Goal: Find specific page/section: Find specific page/section

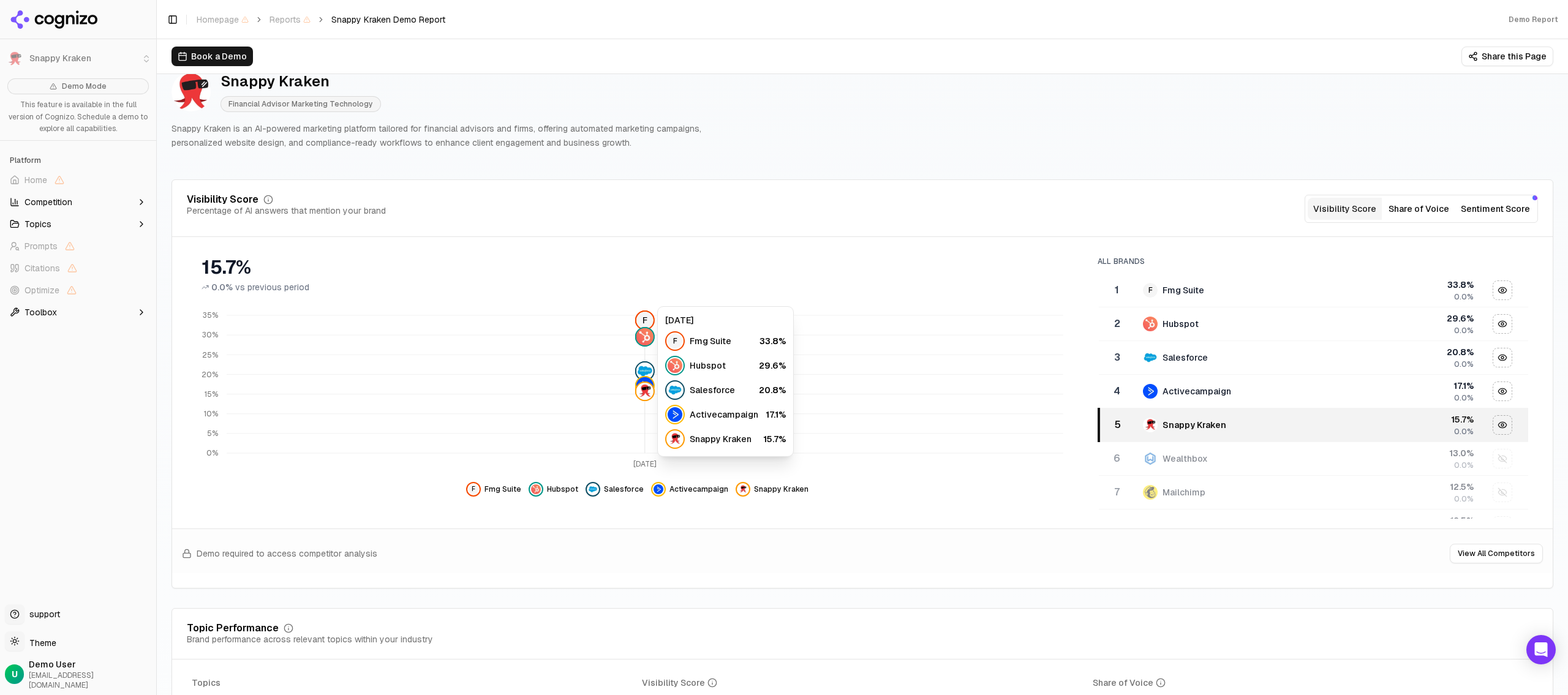
scroll to position [57, 0]
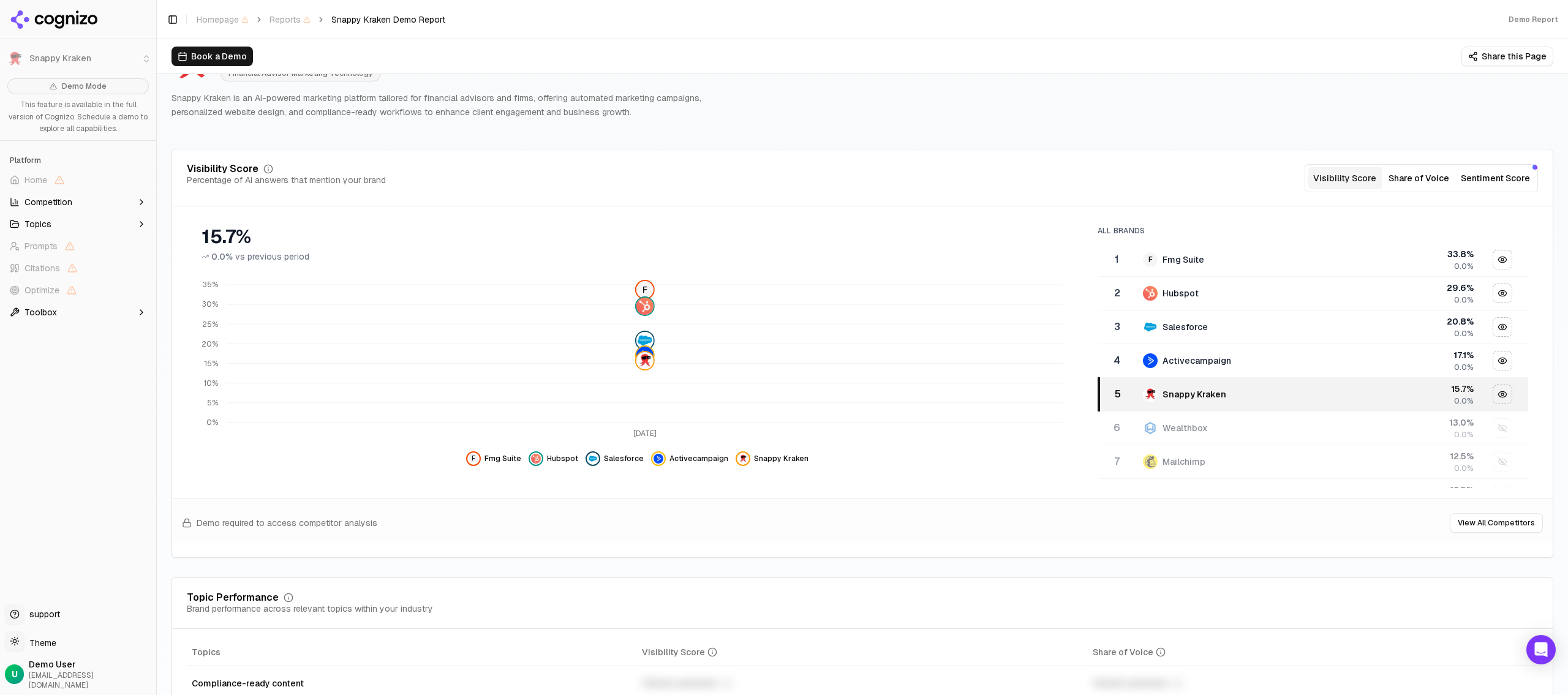
click at [1426, 184] on button "Share of Voice" at bounding box center [1418, 178] width 74 height 22
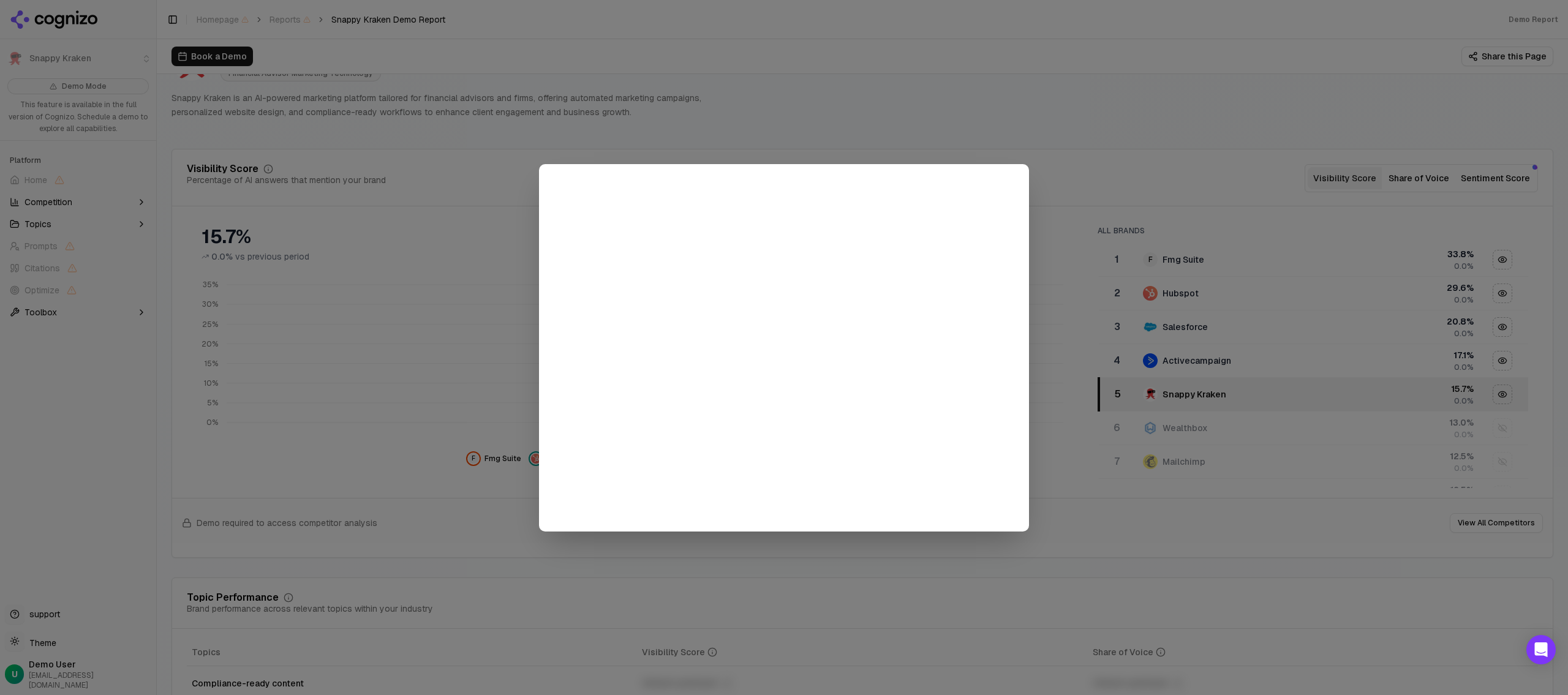
click at [1091, 185] on div at bounding box center [784, 347] width 1568 height 695
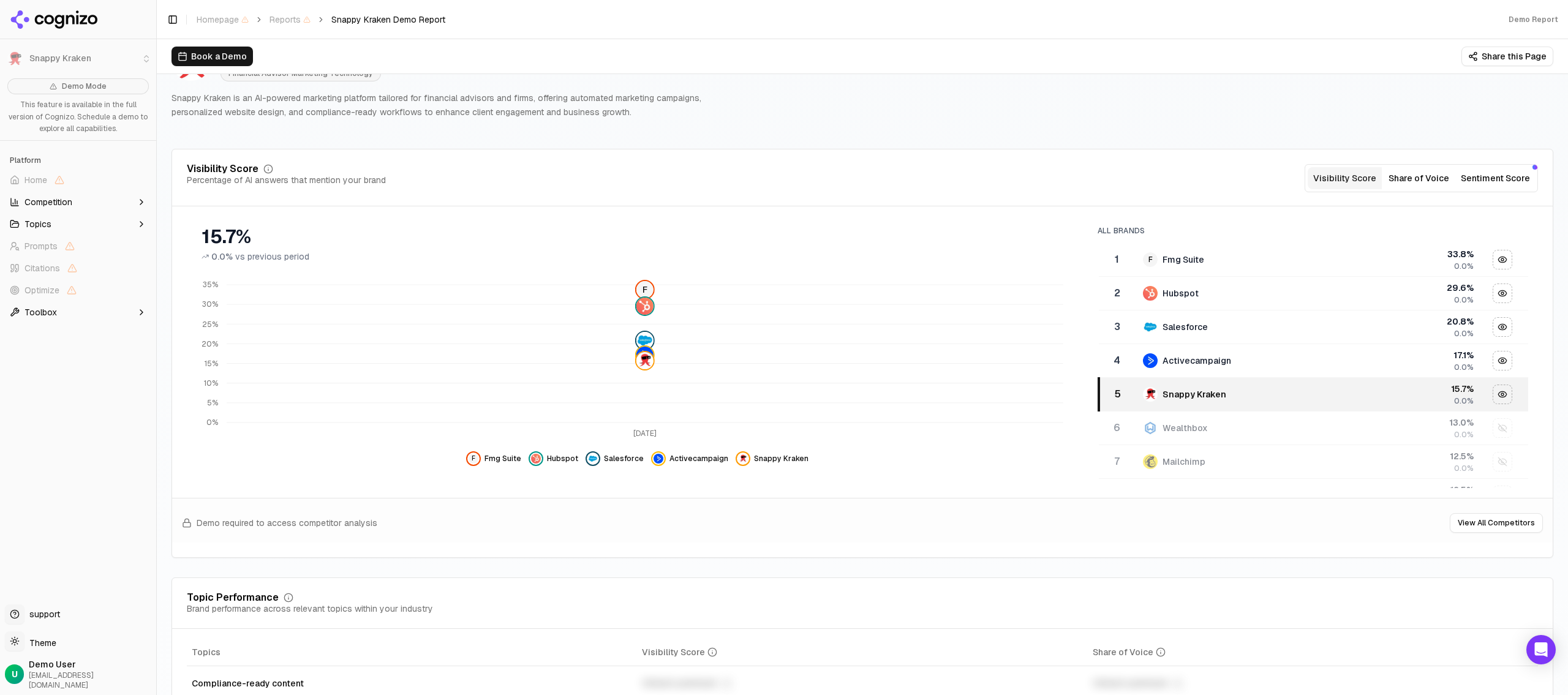
click at [1508, 175] on button "Sentiment Score" at bounding box center [1495, 178] width 79 height 22
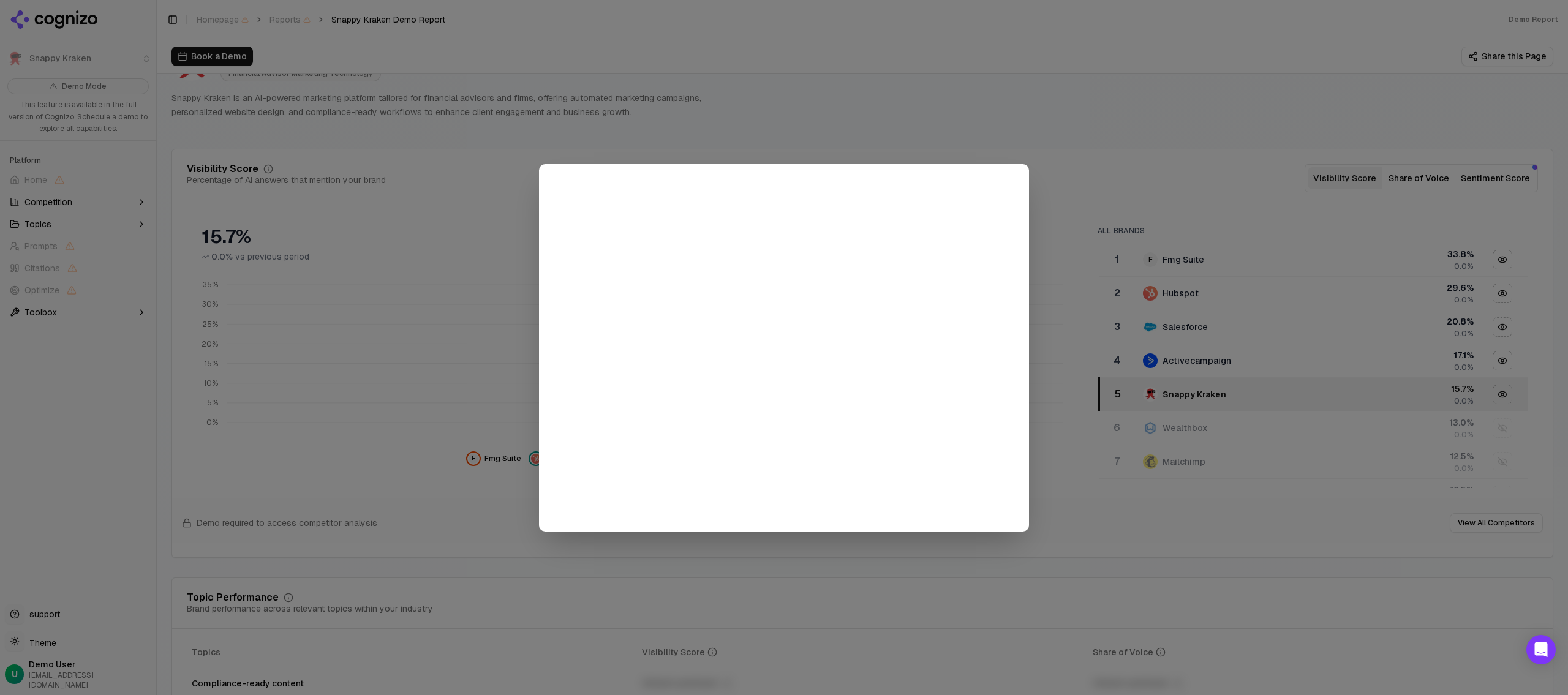
click at [1106, 161] on div at bounding box center [784, 347] width 1568 height 695
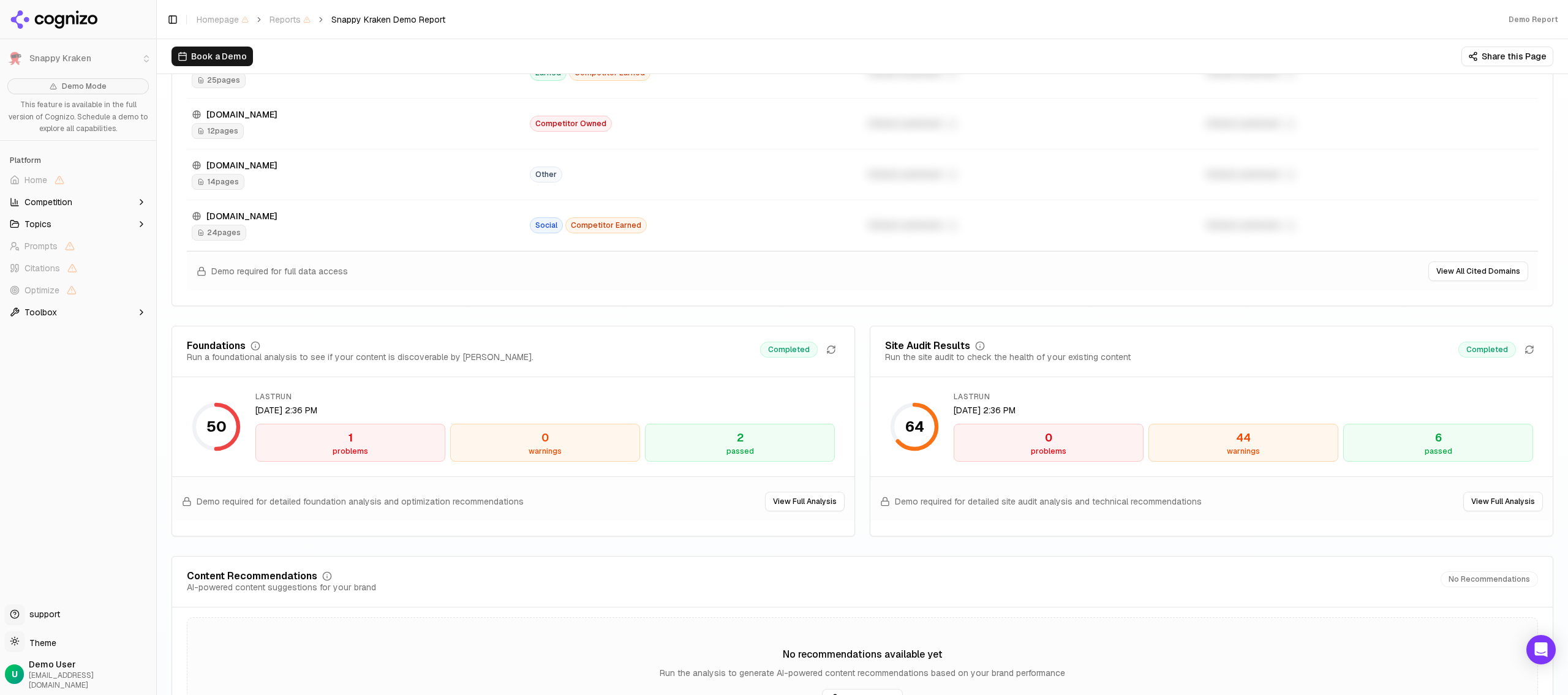
scroll to position [1517, 0]
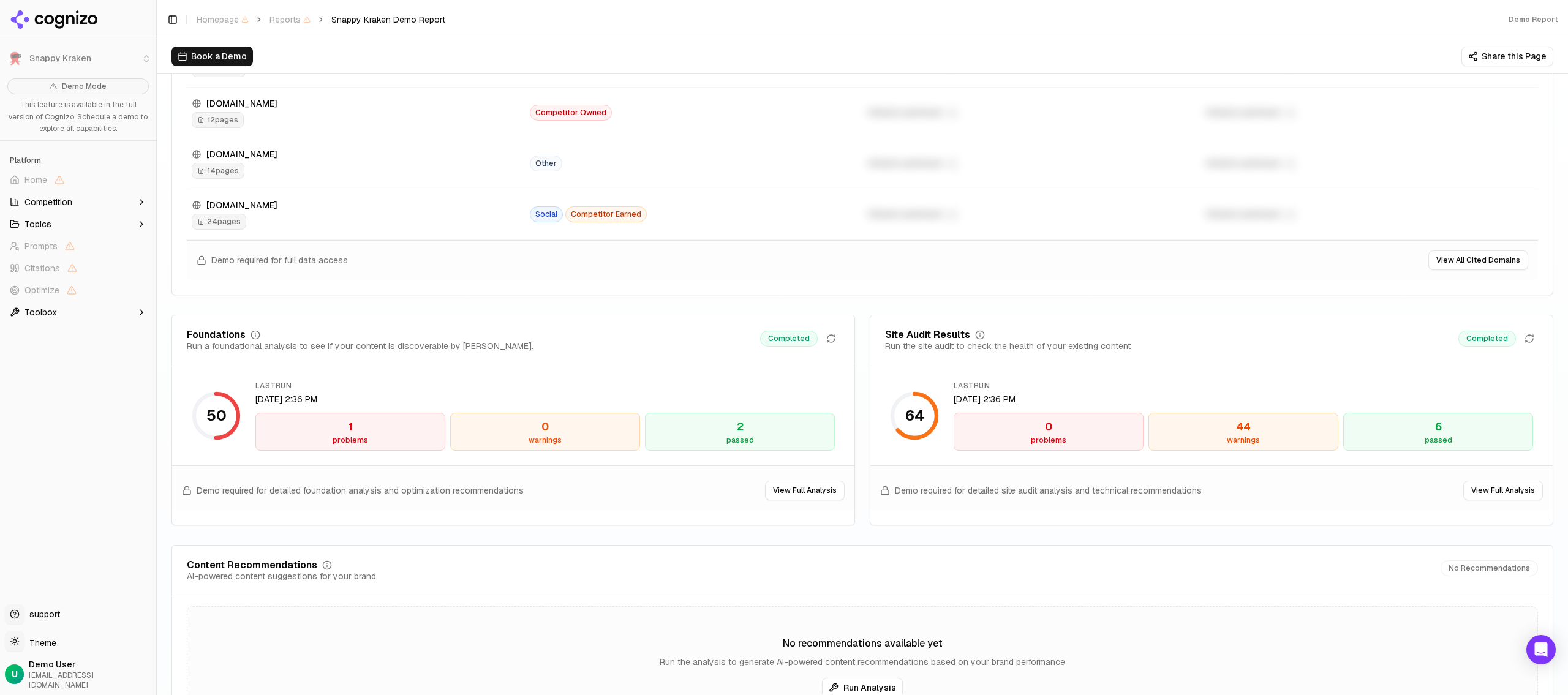
click at [349, 436] on div "problems" at bounding box center [350, 441] width 178 height 10
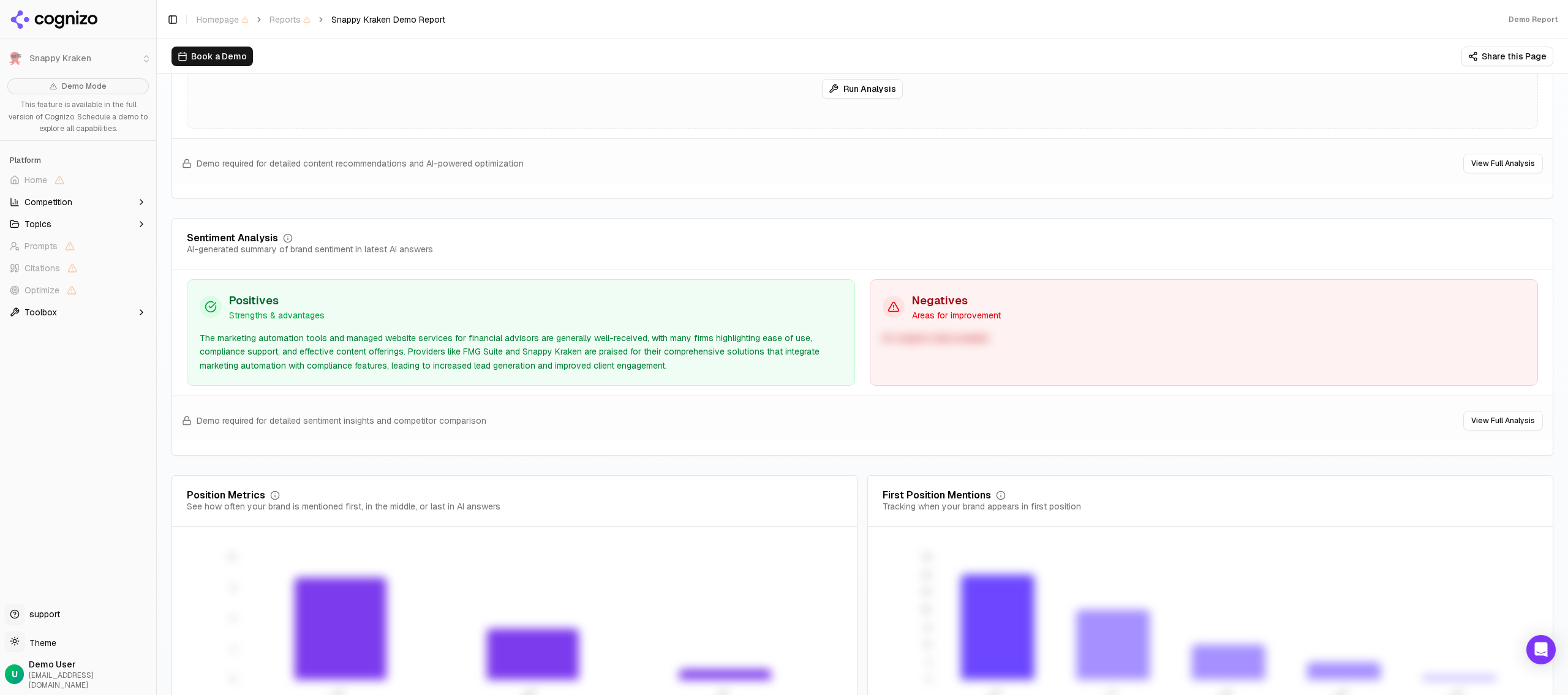
scroll to position [2158, 0]
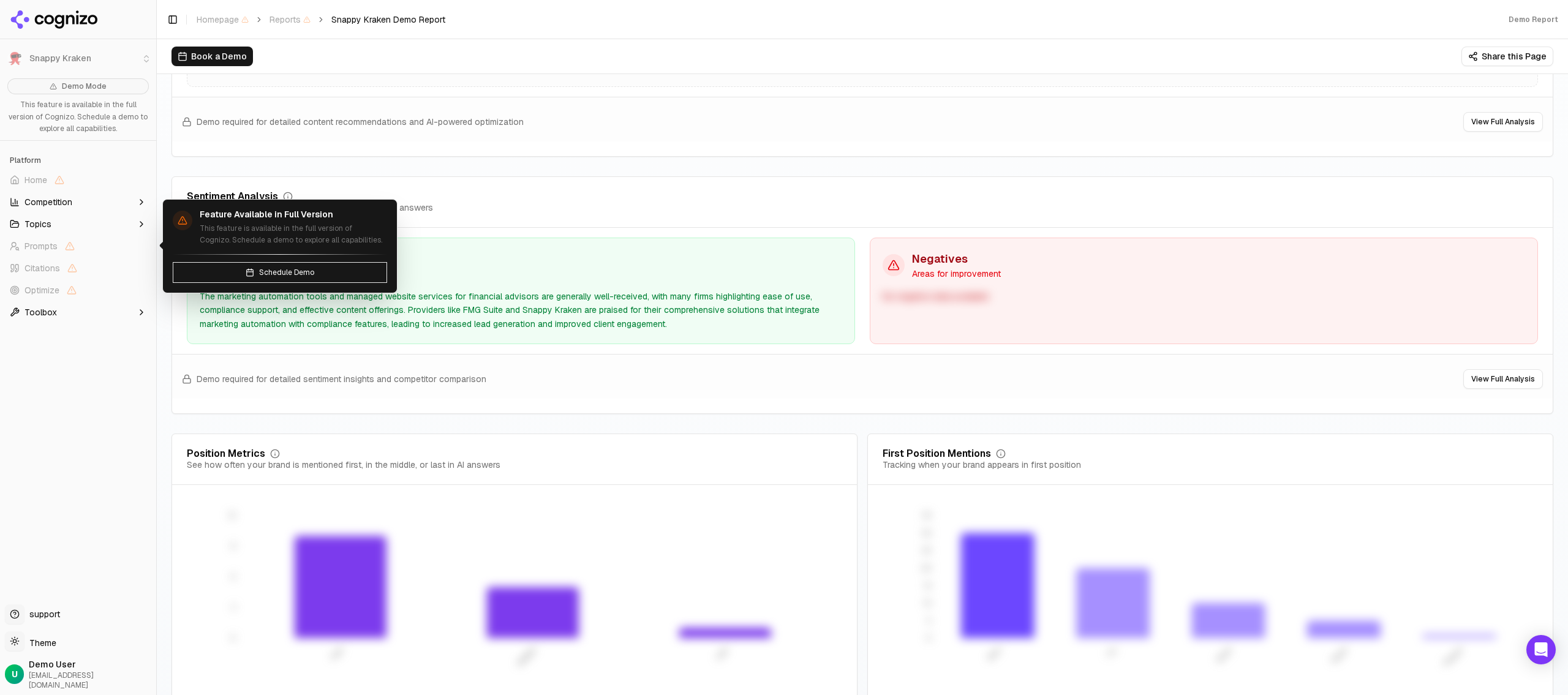
click at [42, 238] on span "Prompts" at bounding box center [78, 246] width 147 height 20
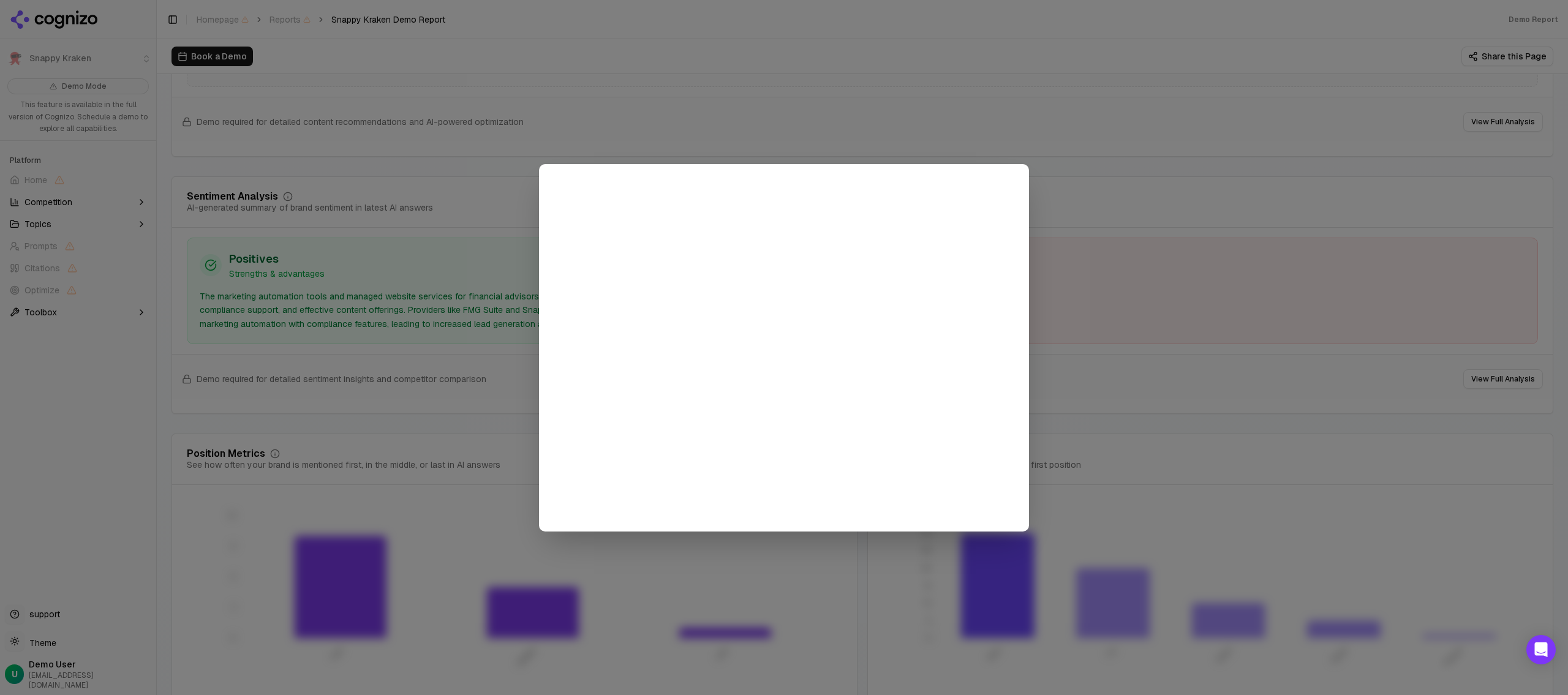
click at [40, 227] on div at bounding box center [784, 347] width 1568 height 695
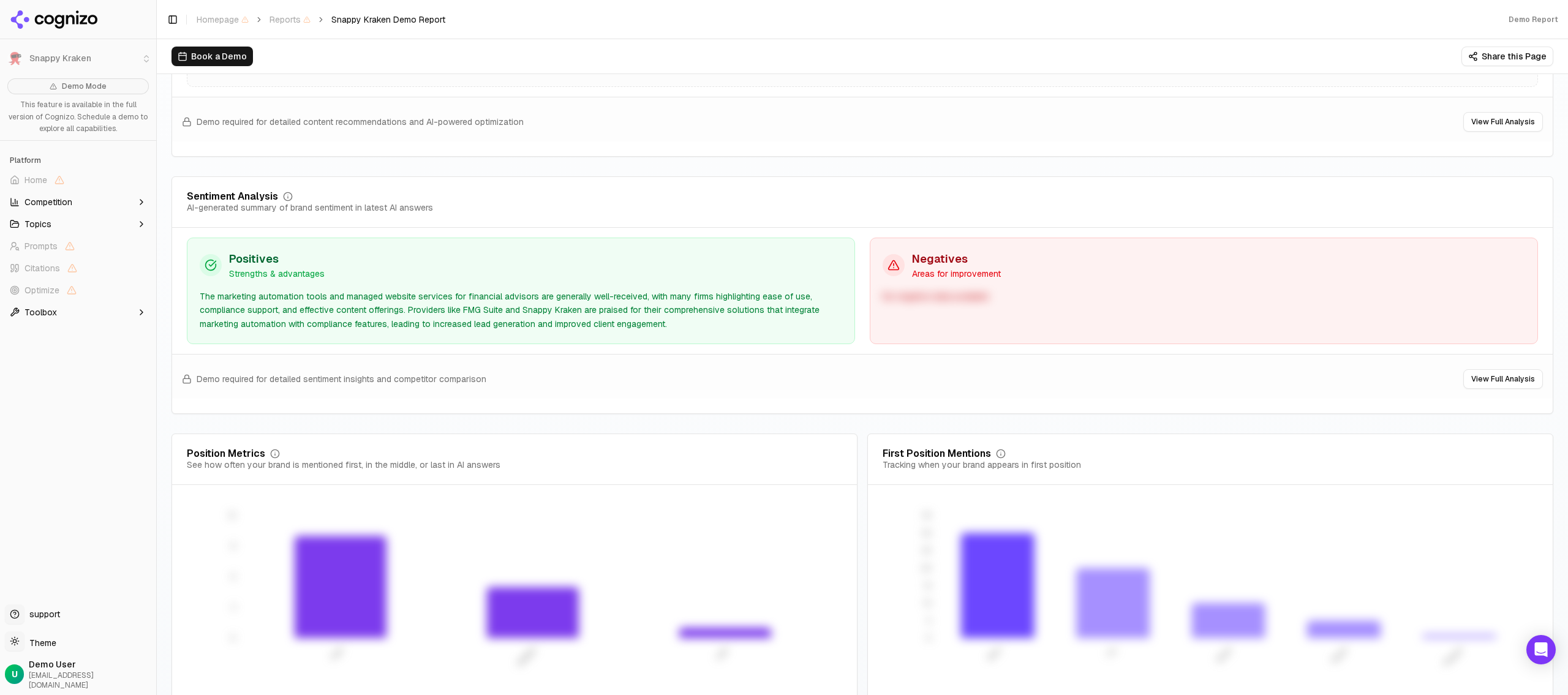
click at [59, 229] on button "Topics" at bounding box center [78, 224] width 147 height 20
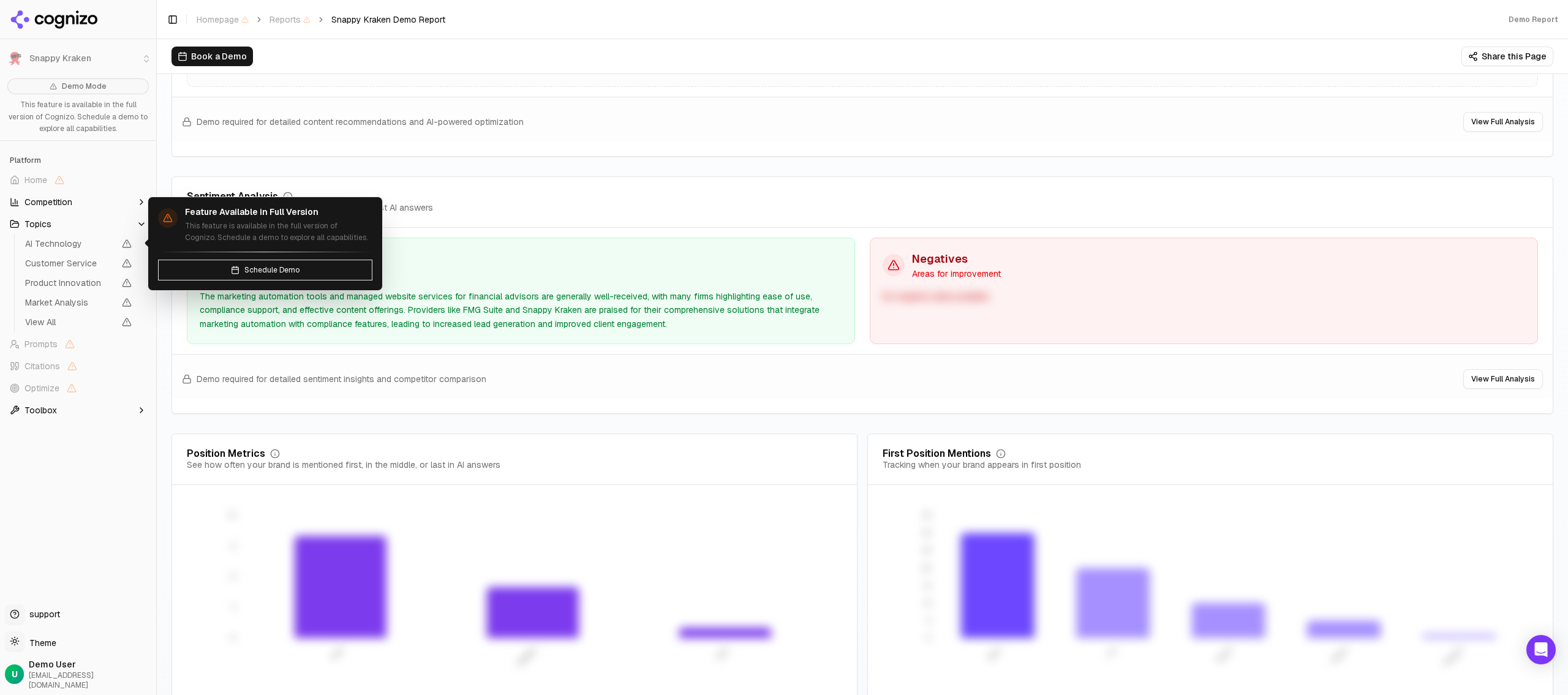
click at [83, 245] on span "AI Technology" at bounding box center [69, 243] width 90 height 12
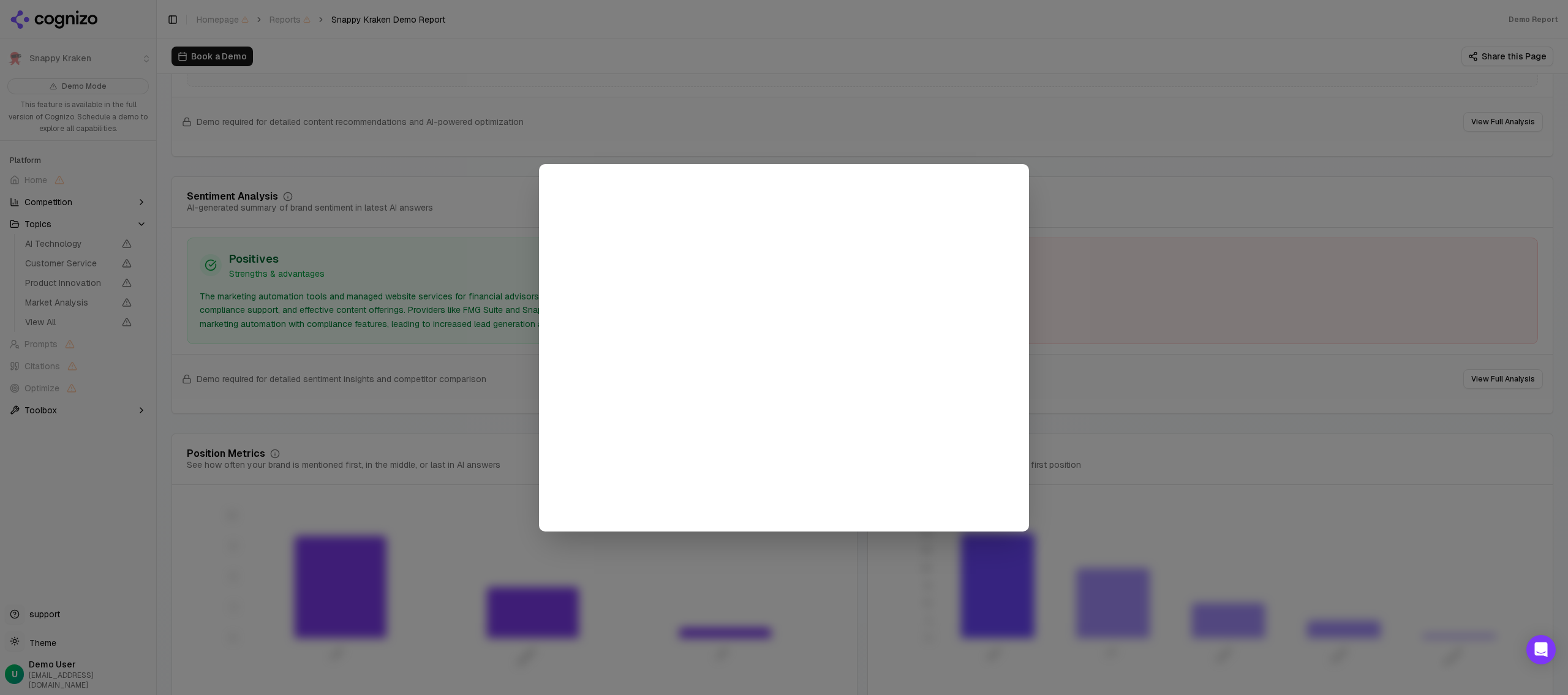
click at [632, 106] on div at bounding box center [784, 347] width 1568 height 695
